Goal: Task Accomplishment & Management: Manage account settings

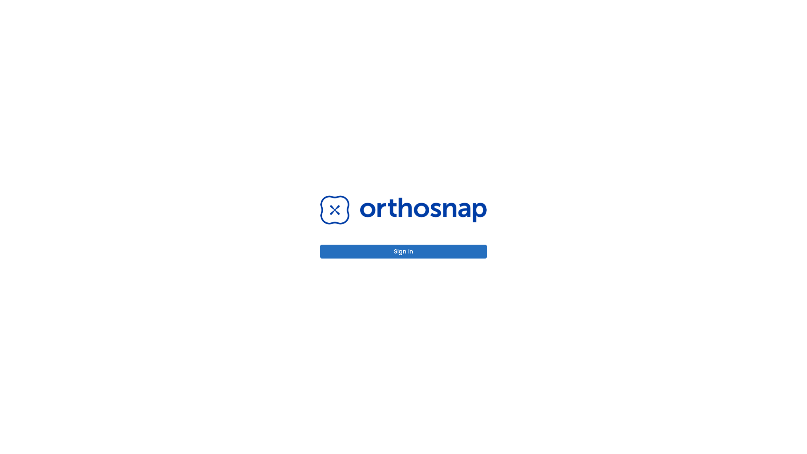
click at [404, 251] on button "Sign in" at bounding box center [403, 252] width 167 height 14
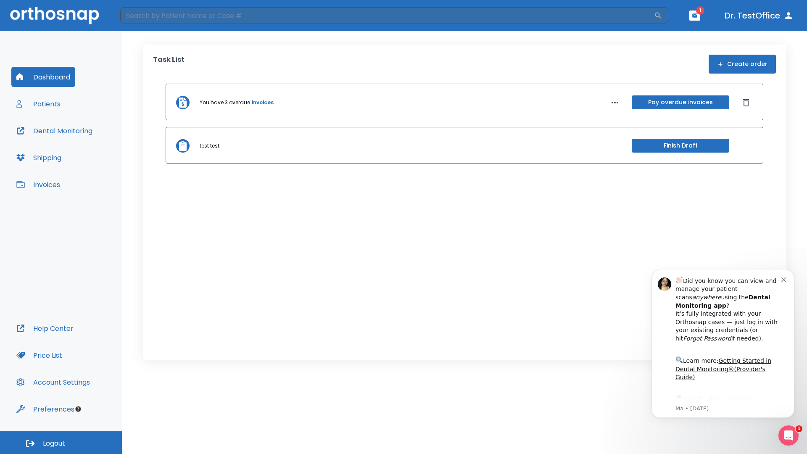
click at [61, 443] on span "Logout" at bounding box center [54, 443] width 22 height 9
